Goal: Task Accomplishment & Management: Manage account settings

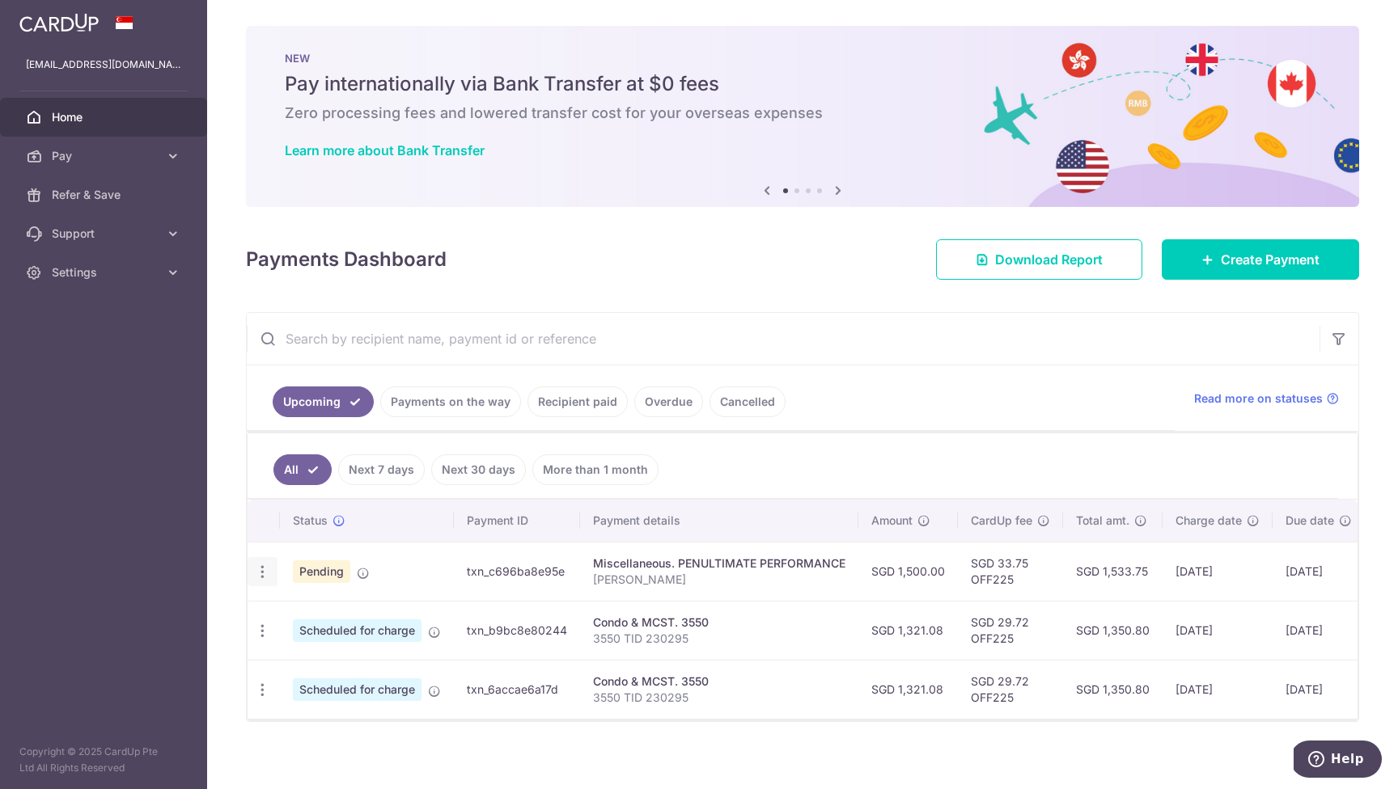
click at [265, 567] on icon "button" at bounding box center [262, 572] width 17 height 17
click at [325, 696] on span "Upload doc" at bounding box center [349, 695] width 110 height 19
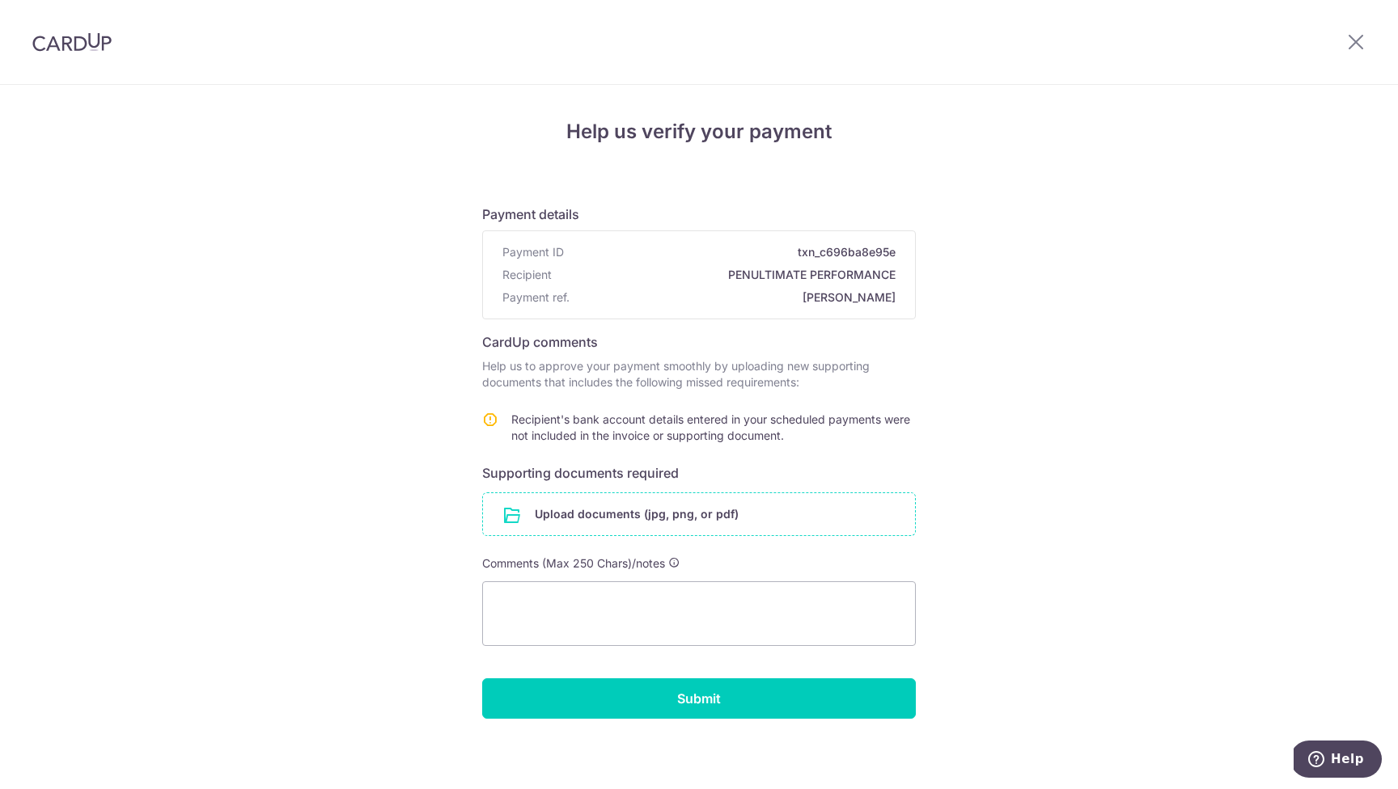
click at [600, 518] on input "file" at bounding box center [699, 514] width 432 height 42
click at [628, 512] on input "file" at bounding box center [699, 514] width 432 height 42
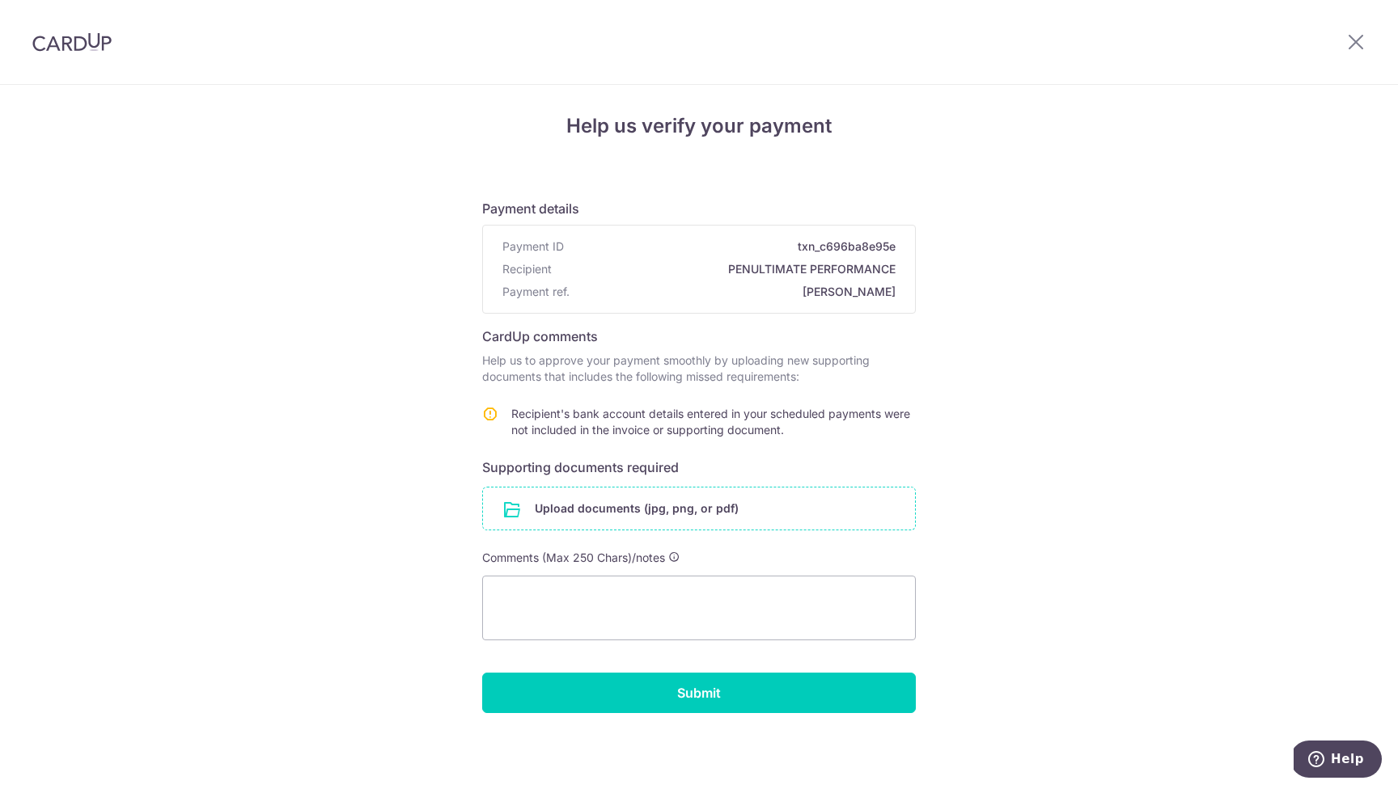
click at [599, 513] on input "file" at bounding box center [699, 509] width 432 height 42
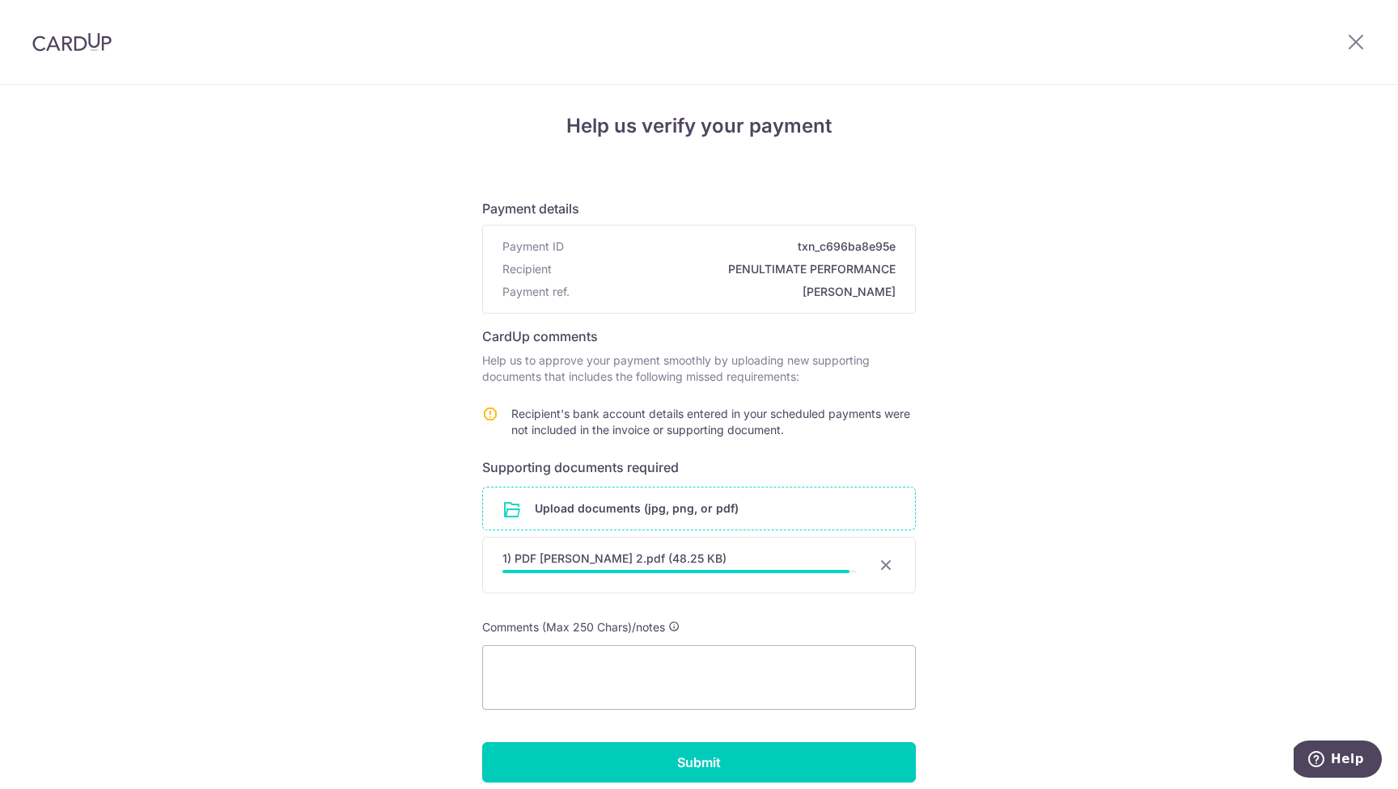
scroll to position [62, 0]
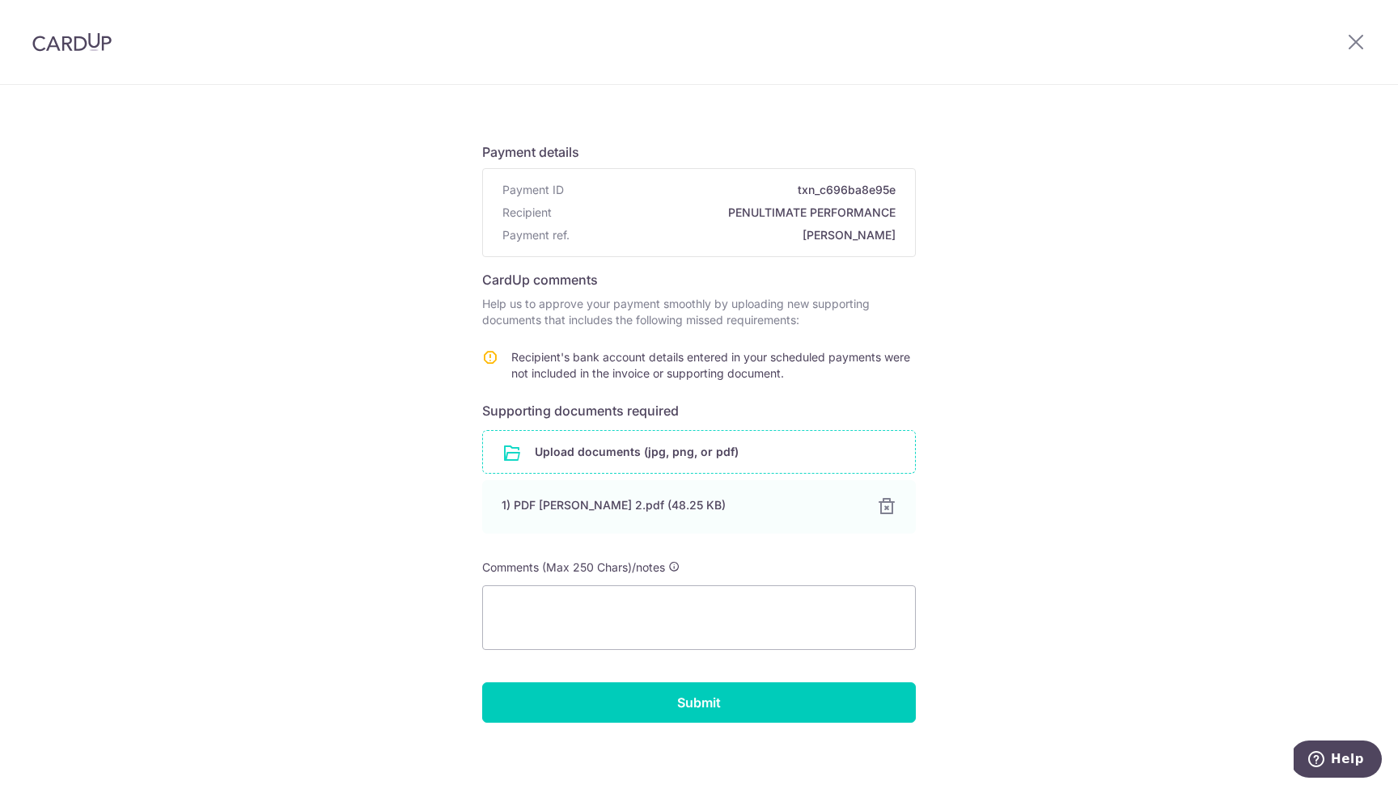
click at [626, 451] on input "file" at bounding box center [699, 452] width 432 height 42
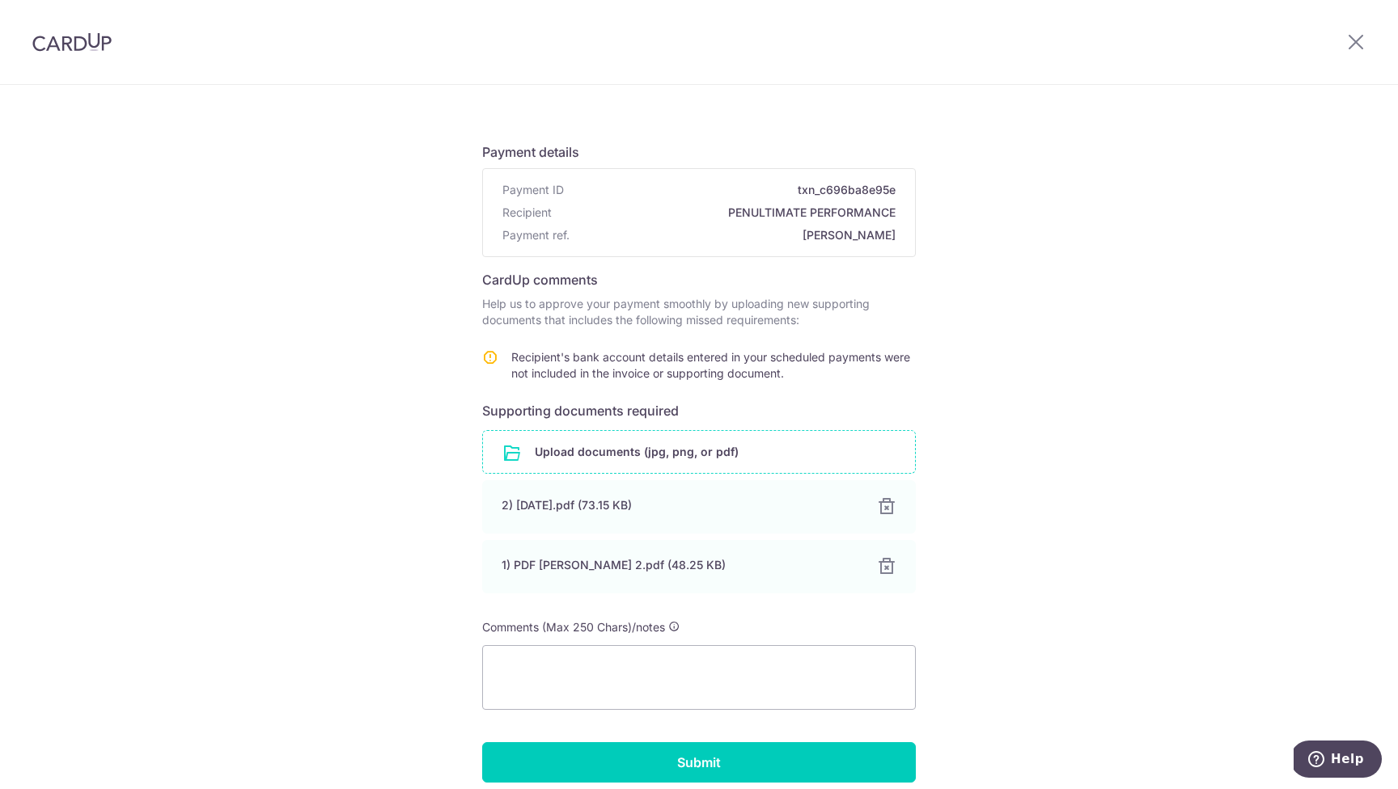
scroll to position [132, 0]
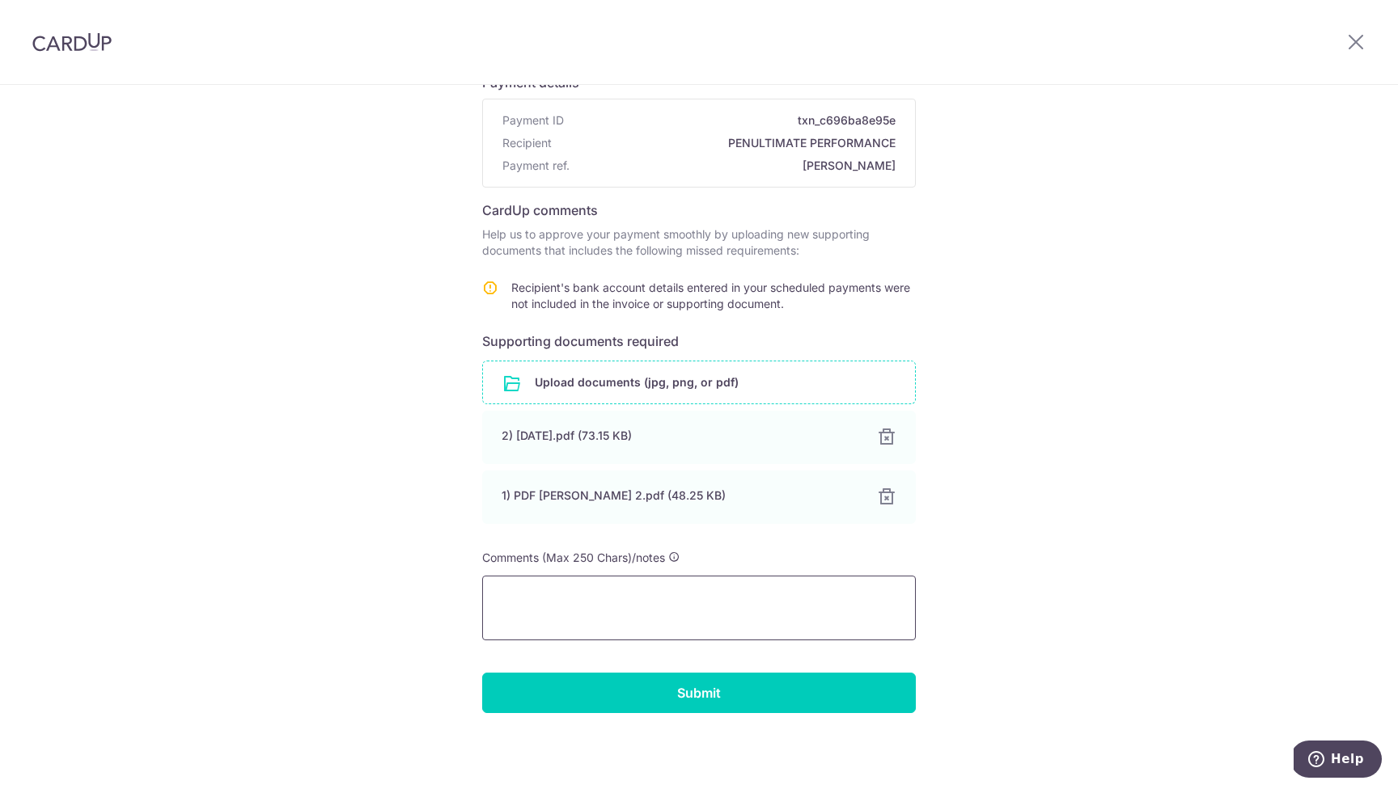
click at [743, 592] on textarea at bounding box center [699, 608] width 434 height 65
click at [743, 599] on textarea "The recipient has revised his invoice and a bank statement to validate the bank…" at bounding box center [699, 608] width 434 height 65
click at [721, 597] on textarea "The recipient has revised his invoice and a bank statement to validate the bank…" at bounding box center [699, 608] width 434 height 65
click at [722, 597] on textarea "The recipient has revised his invoice and a bank statement to validate the bank…" at bounding box center [699, 608] width 434 height 65
click at [734, 595] on textarea "The recipient has revised his invoice and a bank statement to validate the bank…" at bounding box center [699, 608] width 434 height 65
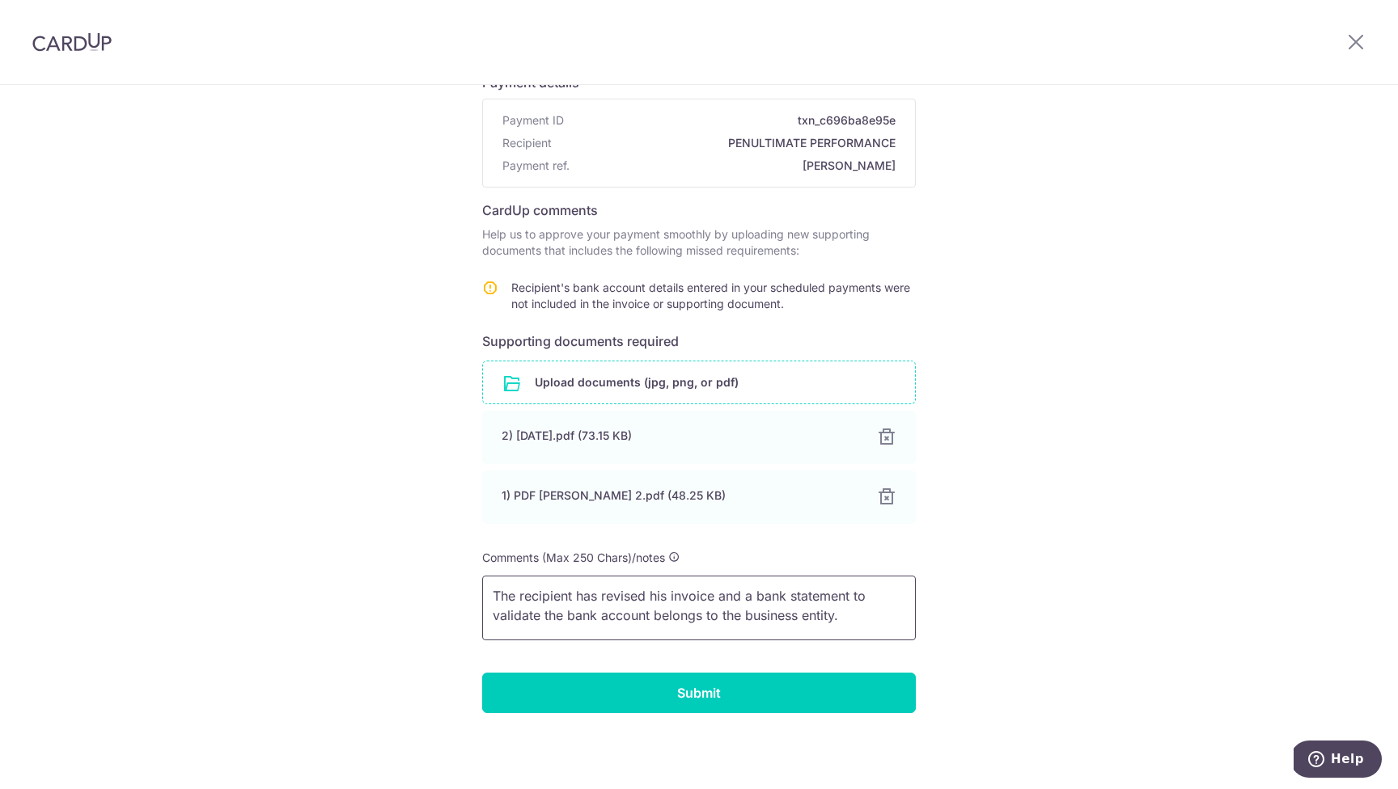
click at [730, 595] on textarea "The recipient has revised his invoice and a bank statement to validate the bank…" at bounding box center [699, 608] width 434 height 65
click at [732, 597] on textarea "The recipient has revised his invoice and a bank statement to validate the bank…" at bounding box center [699, 608] width 434 height 65
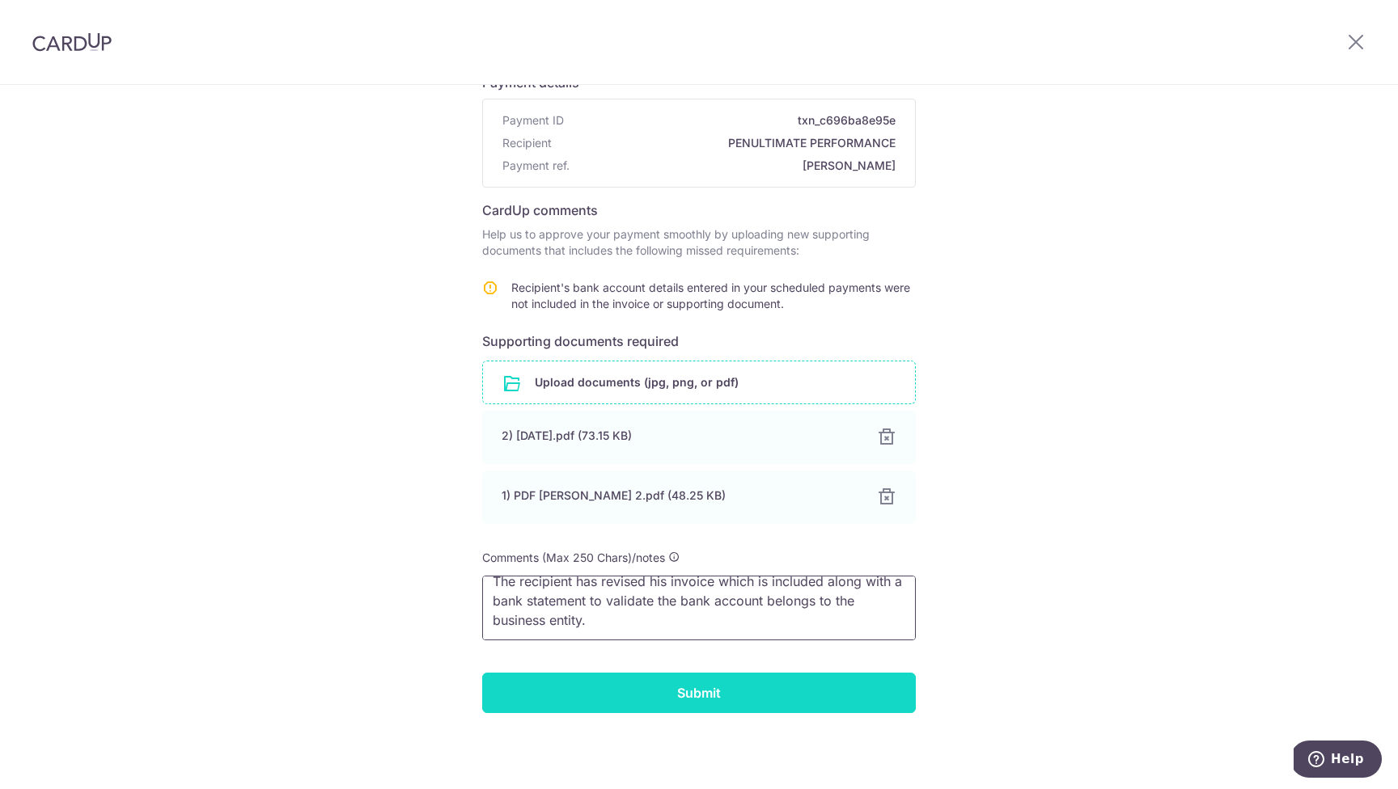
type textarea "The recipient has revised his invoice which is included along with a bank state…"
click at [743, 694] on input "Submit" at bounding box center [699, 693] width 434 height 40
